Goal: Participate in discussion: Engage in conversation with other users on a specific topic

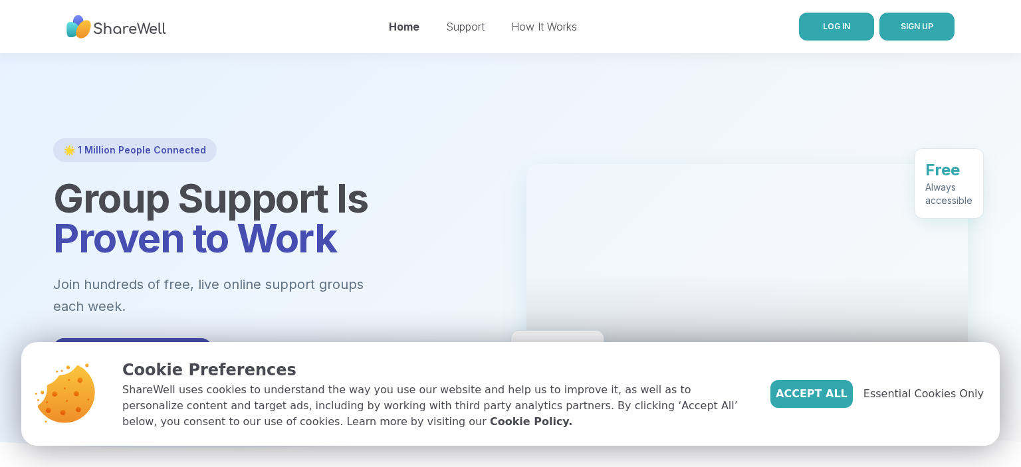
click at [865, 37] on link "LOG IN" at bounding box center [836, 27] width 75 height 28
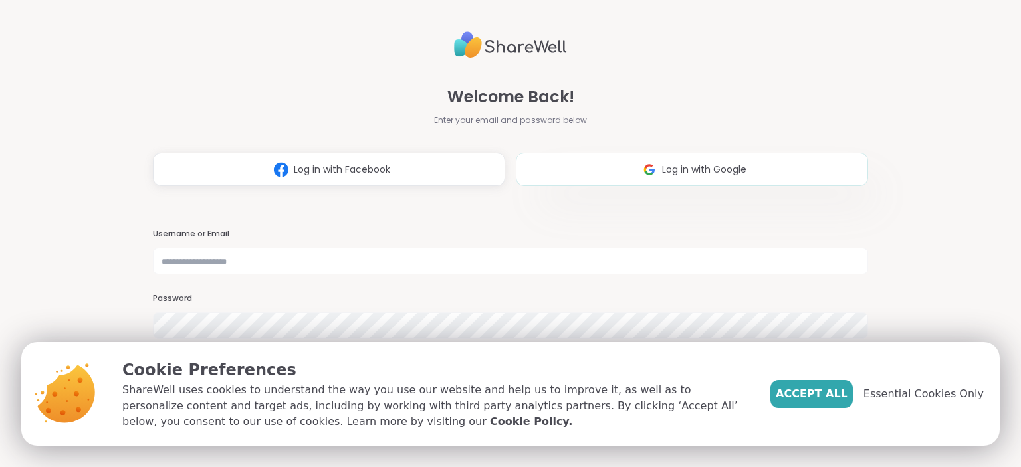
click at [701, 165] on span "Log in with Google" at bounding box center [704, 170] width 84 height 14
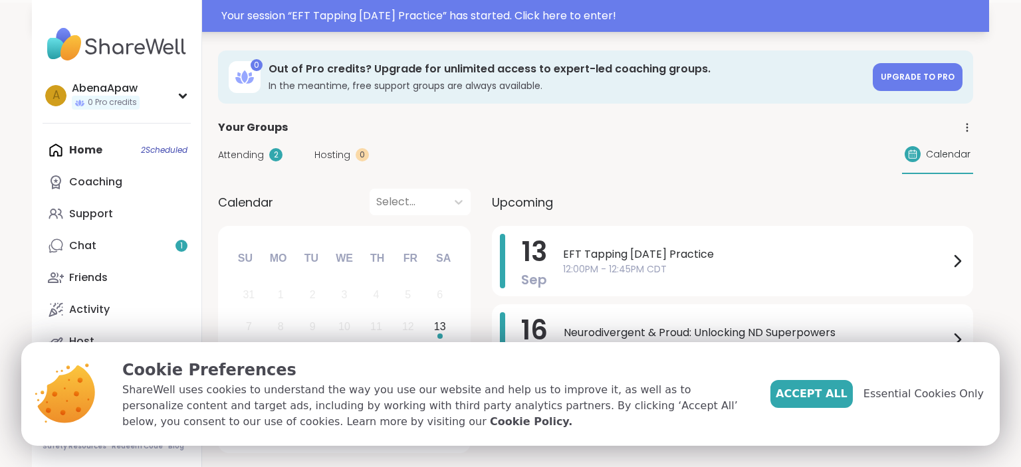
click at [631, 21] on div "Your session “ EFT Tapping [DATE] Practice ” has started. Click here to enter!" at bounding box center [601, 16] width 760 height 16
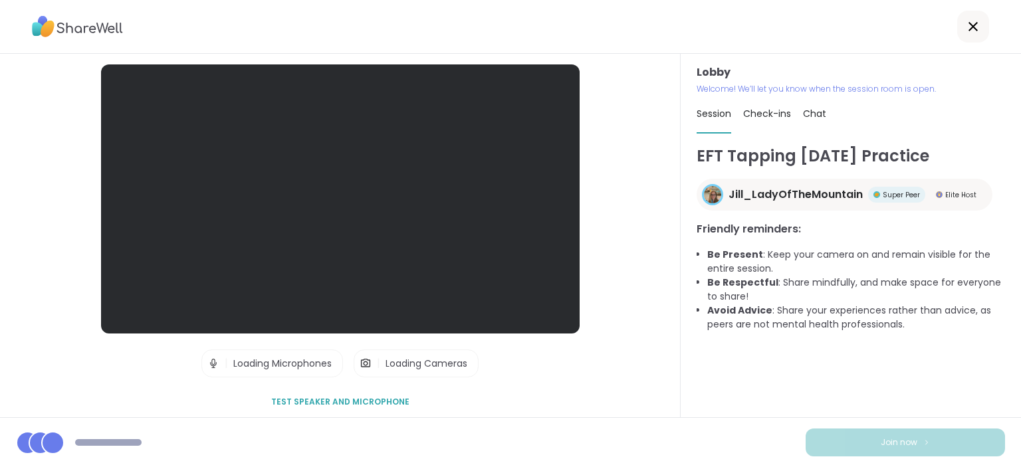
click at [825, 395] on div "EFT Tapping [DATE] Practice Jill_LadyOfTheMountain Super Peer Elite Host Friend…" at bounding box center [851, 274] width 308 height 261
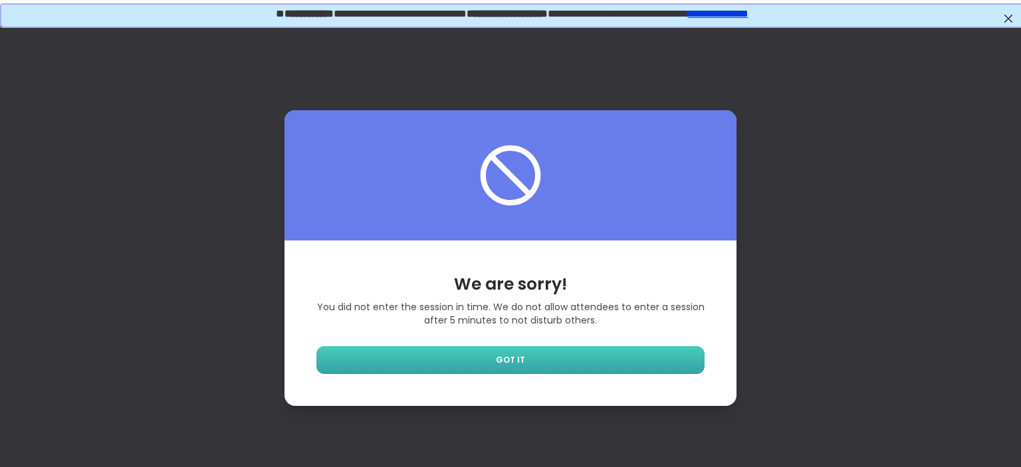
click at [652, 366] on link "GOT IT" at bounding box center [510, 360] width 388 height 28
